Goal: Communication & Community: Answer question/provide support

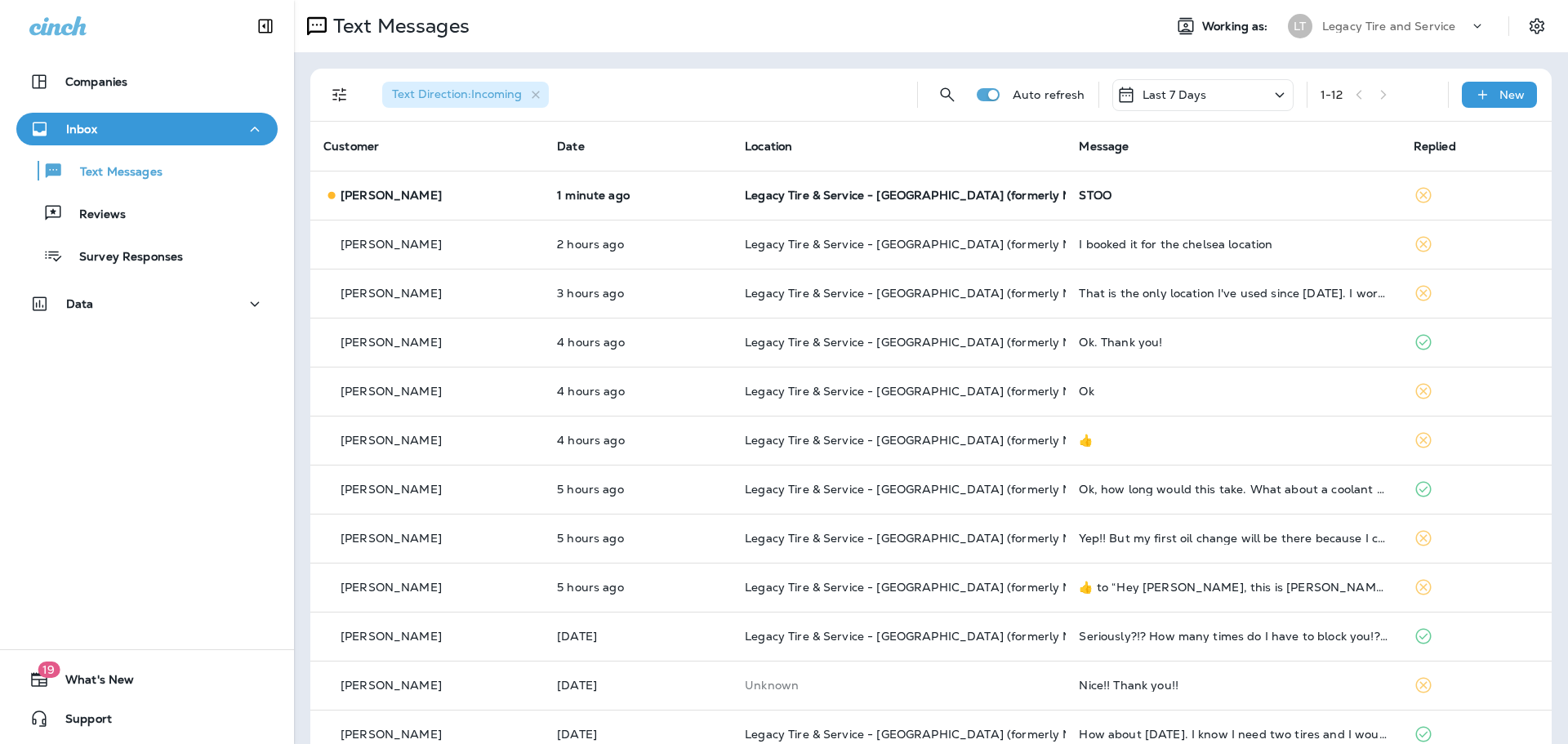
click at [588, 182] on td "1 minute ago" at bounding box center [637, 195] width 188 height 49
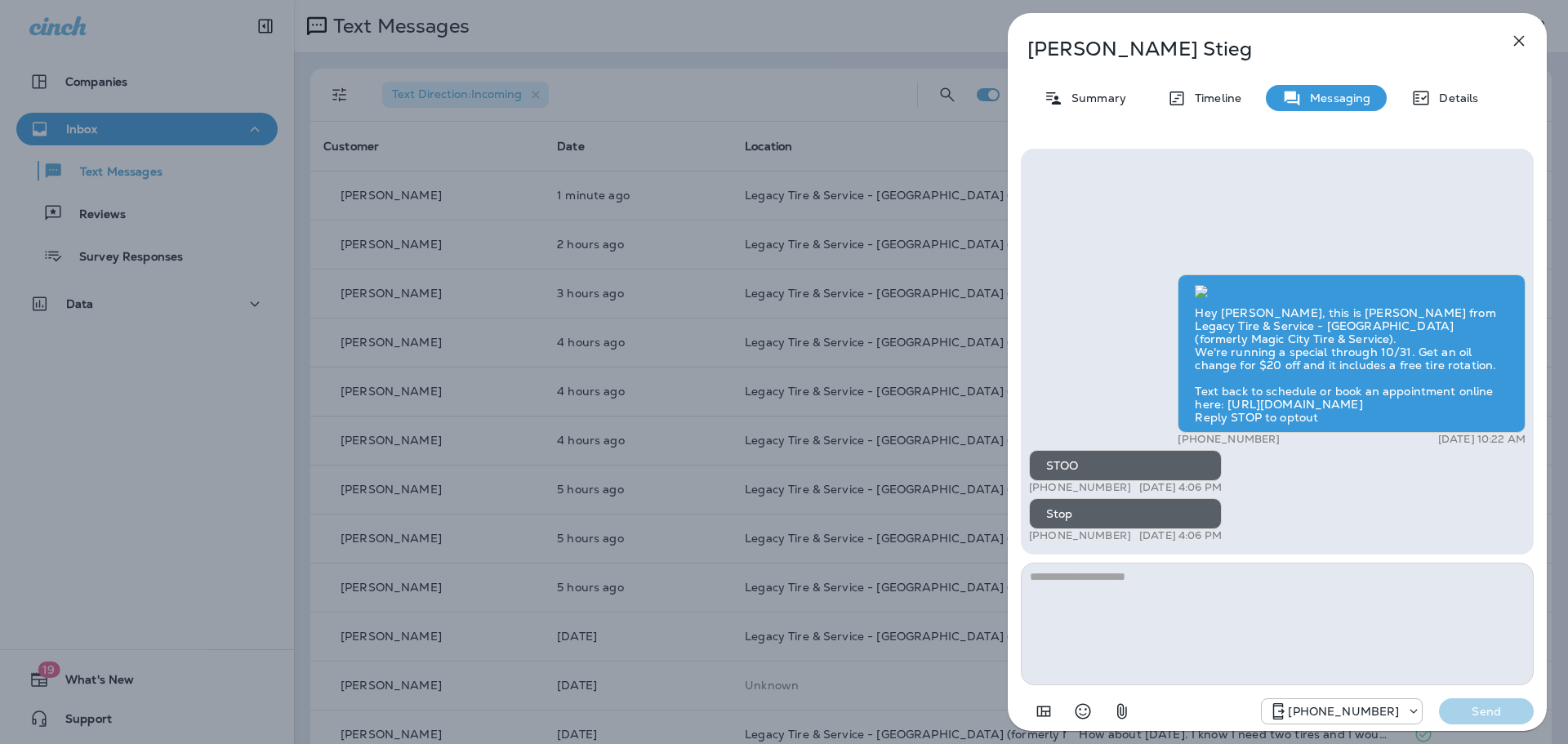
scroll to position [-31, 0]
click at [1520, 41] on icon "button" at bounding box center [1519, 40] width 11 height 11
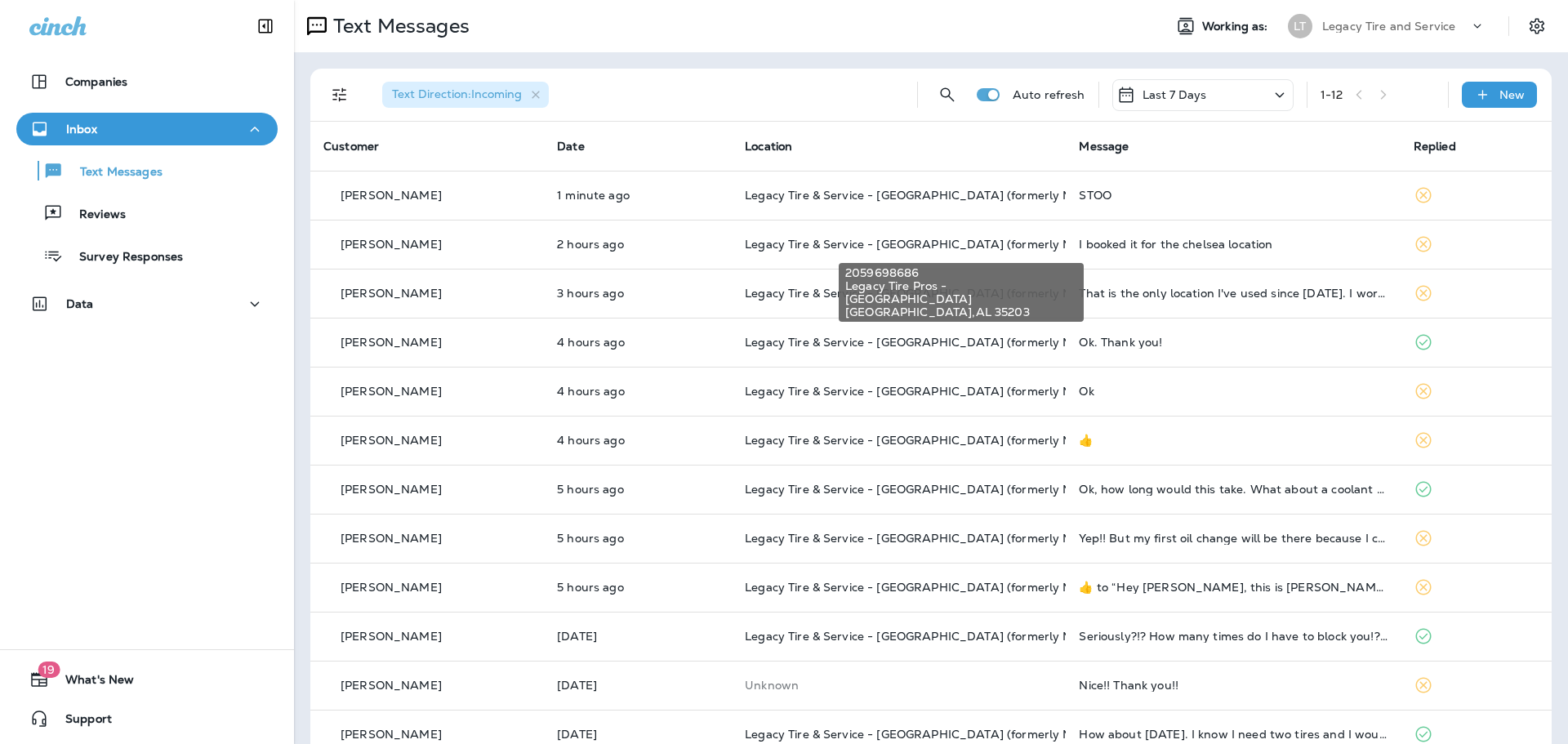
click at [868, 242] on span "Legacy Tire & Service - [GEOGRAPHIC_DATA] (formerly Magic City Tire & Service)" at bounding box center [974, 244] width 461 height 15
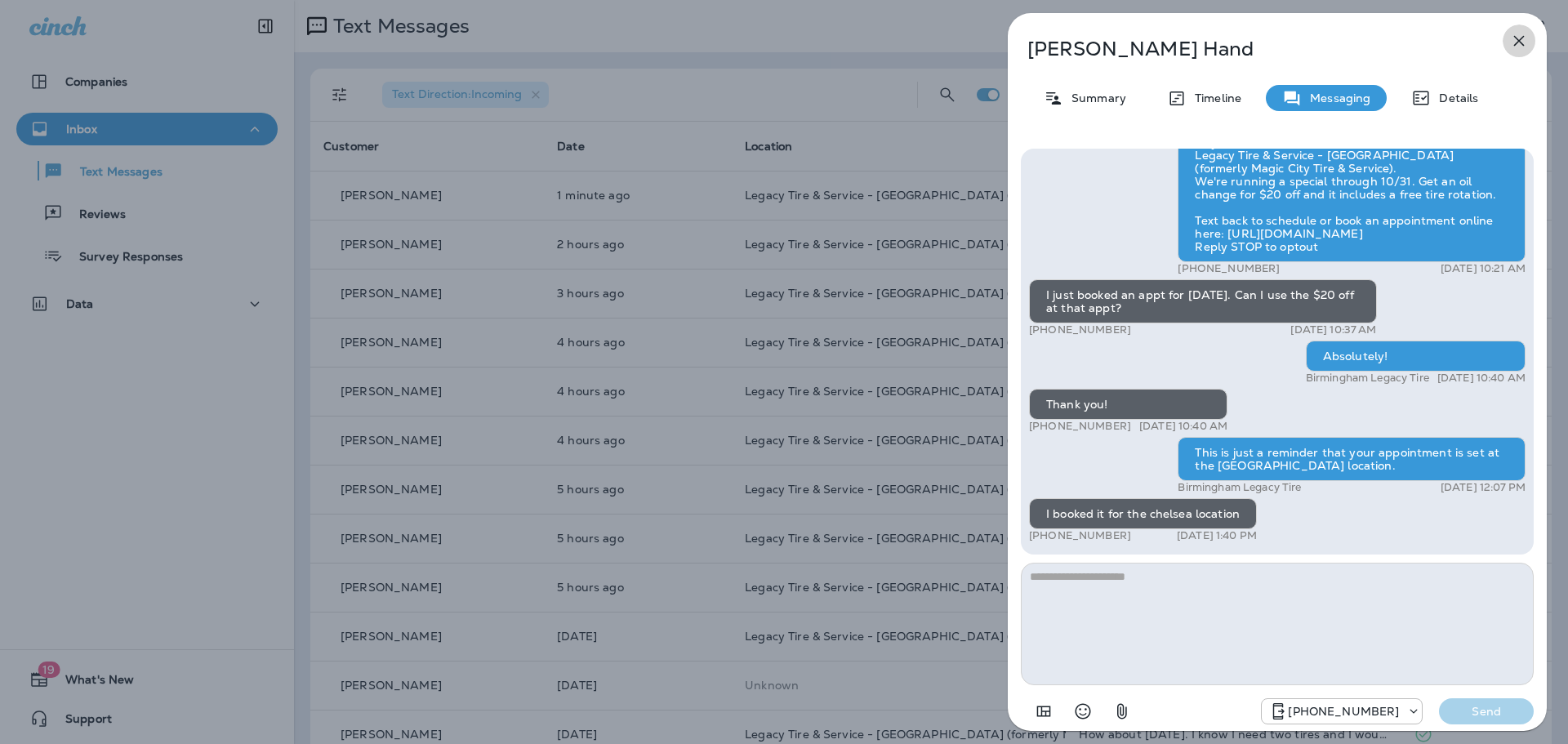
click at [1515, 40] on icon "button" at bounding box center [1519, 41] width 20 height 20
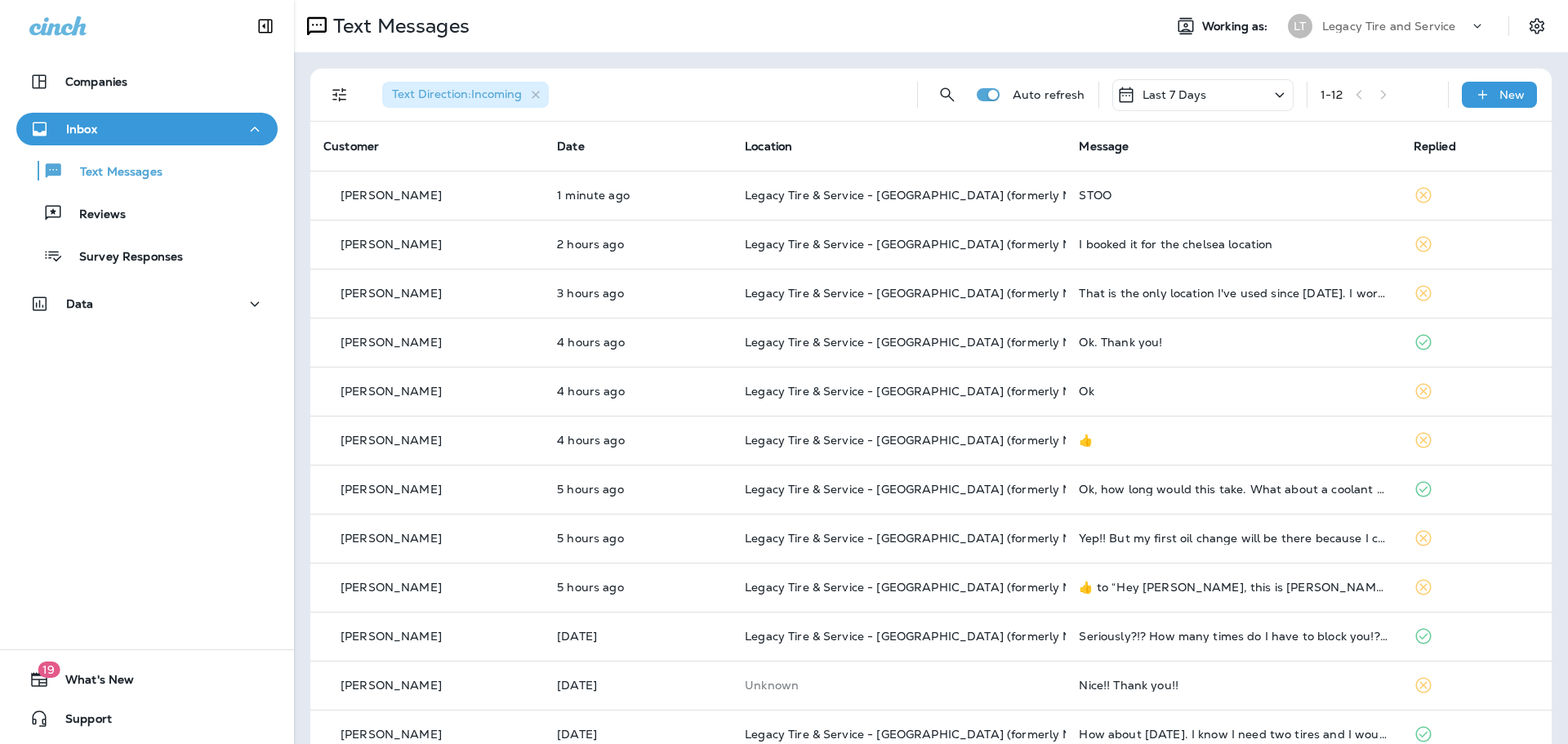
click at [941, 256] on td "Legacy Tire & Service - [GEOGRAPHIC_DATA] (formerly Magic City Tire & Service)" at bounding box center [898, 244] width 334 height 49
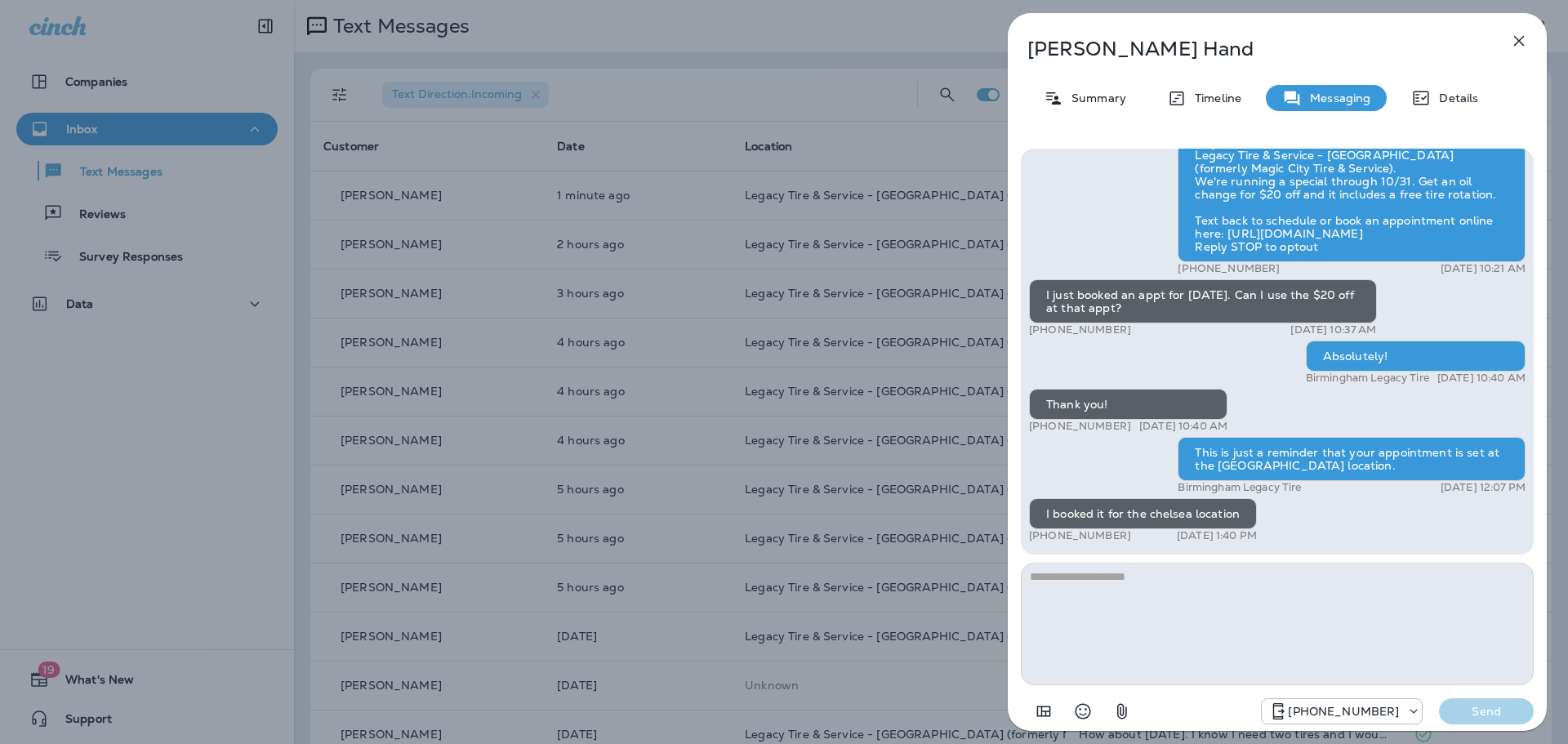
click at [1123, 622] on textarea at bounding box center [1277, 623] width 513 height 122
type textarea "**********"
click at [1487, 717] on p "Send" at bounding box center [1486, 711] width 69 height 15
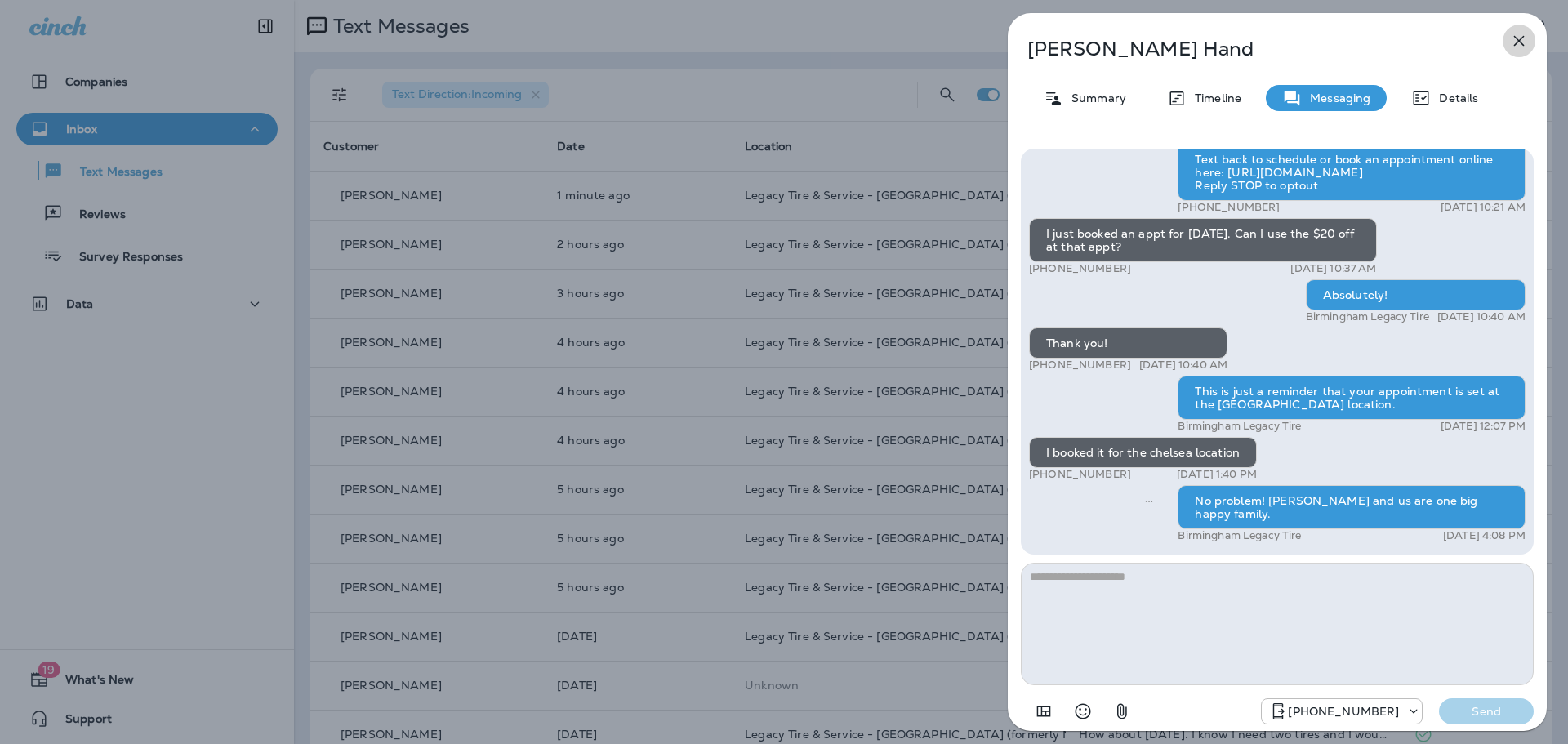
click at [1515, 37] on icon "button" at bounding box center [1519, 40] width 11 height 11
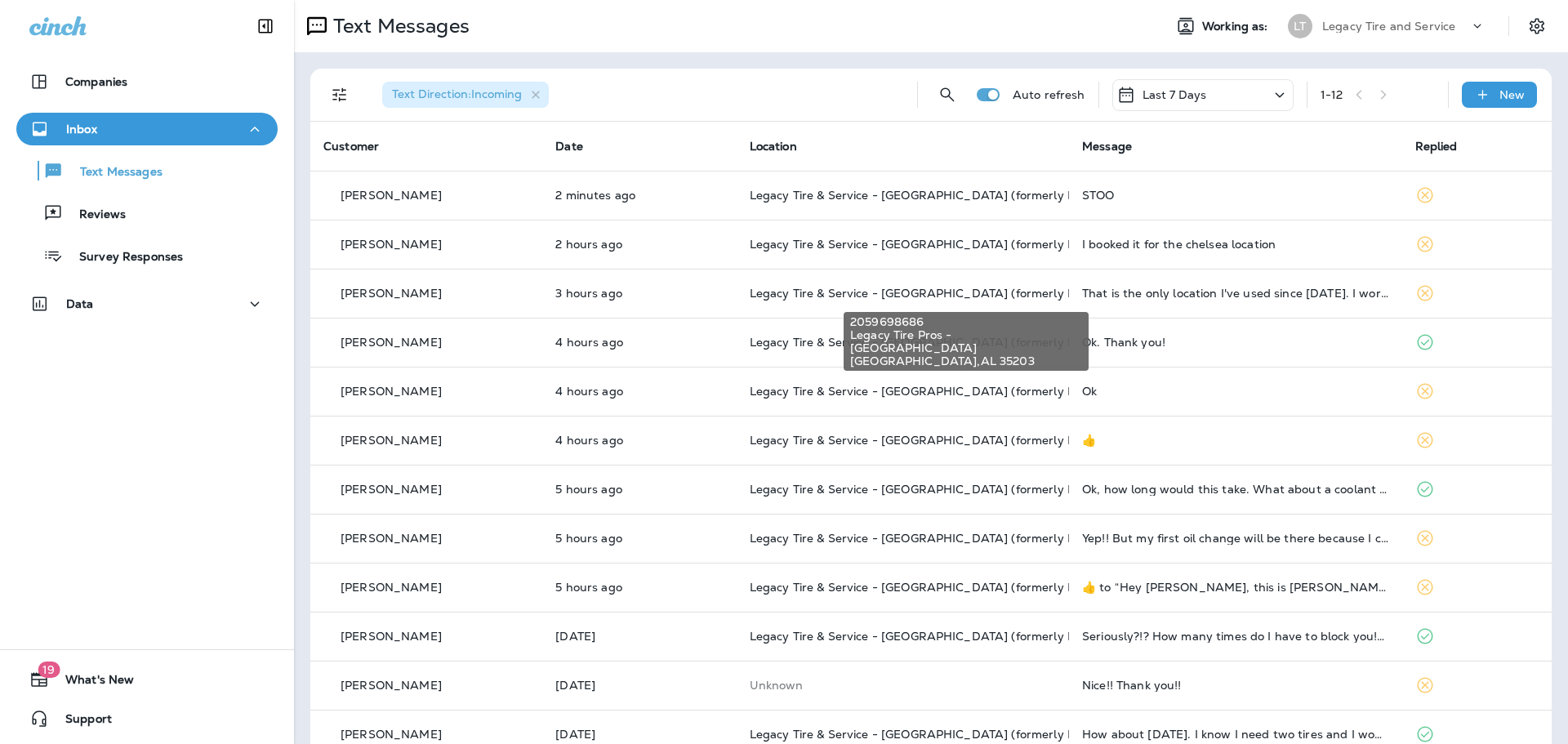
click at [1040, 289] on span "Legacy Tire & Service - [GEOGRAPHIC_DATA] (formerly Magic City Tire & Service)" at bounding box center [979, 292] width 461 height 15
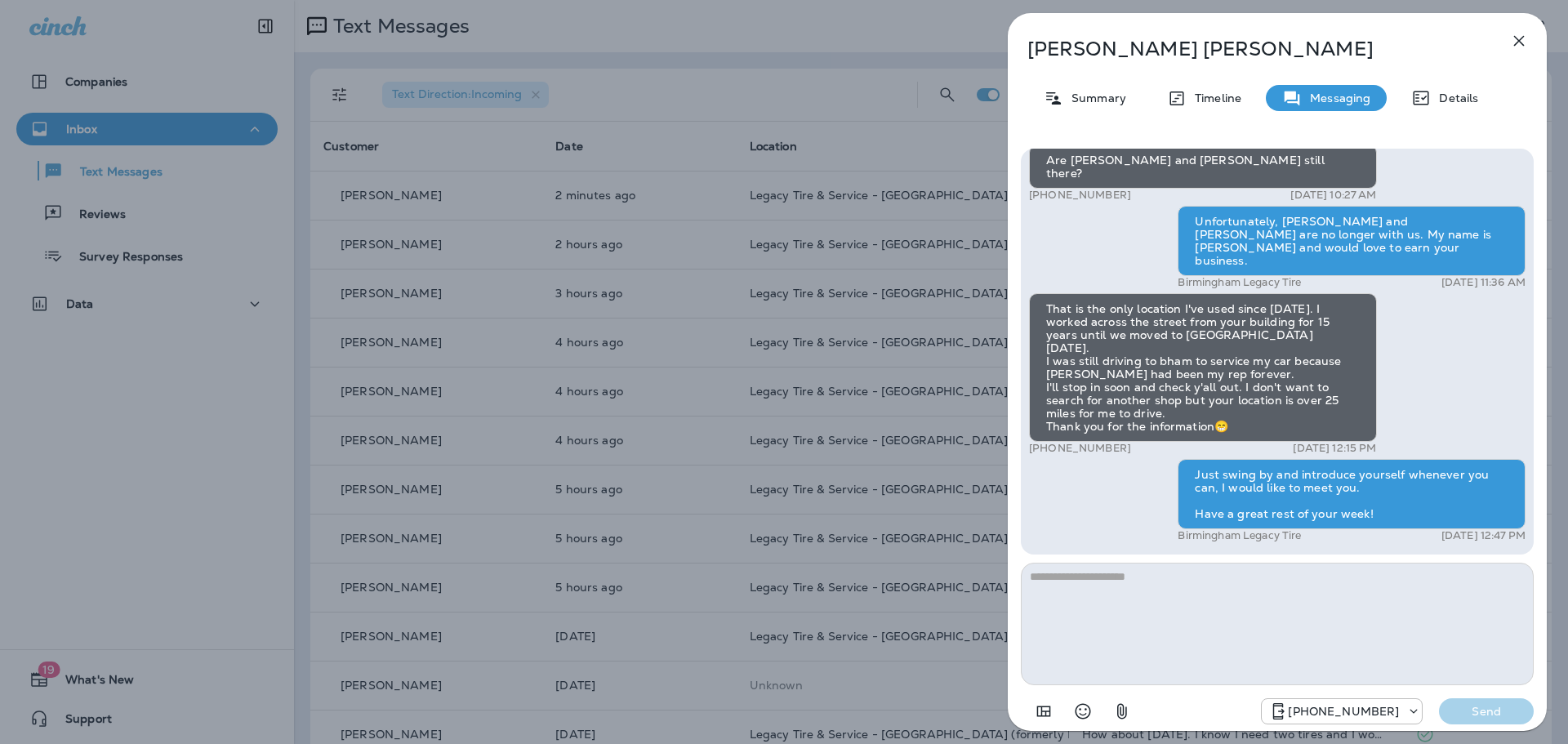
click at [1514, 36] on icon "button" at bounding box center [1519, 40] width 11 height 11
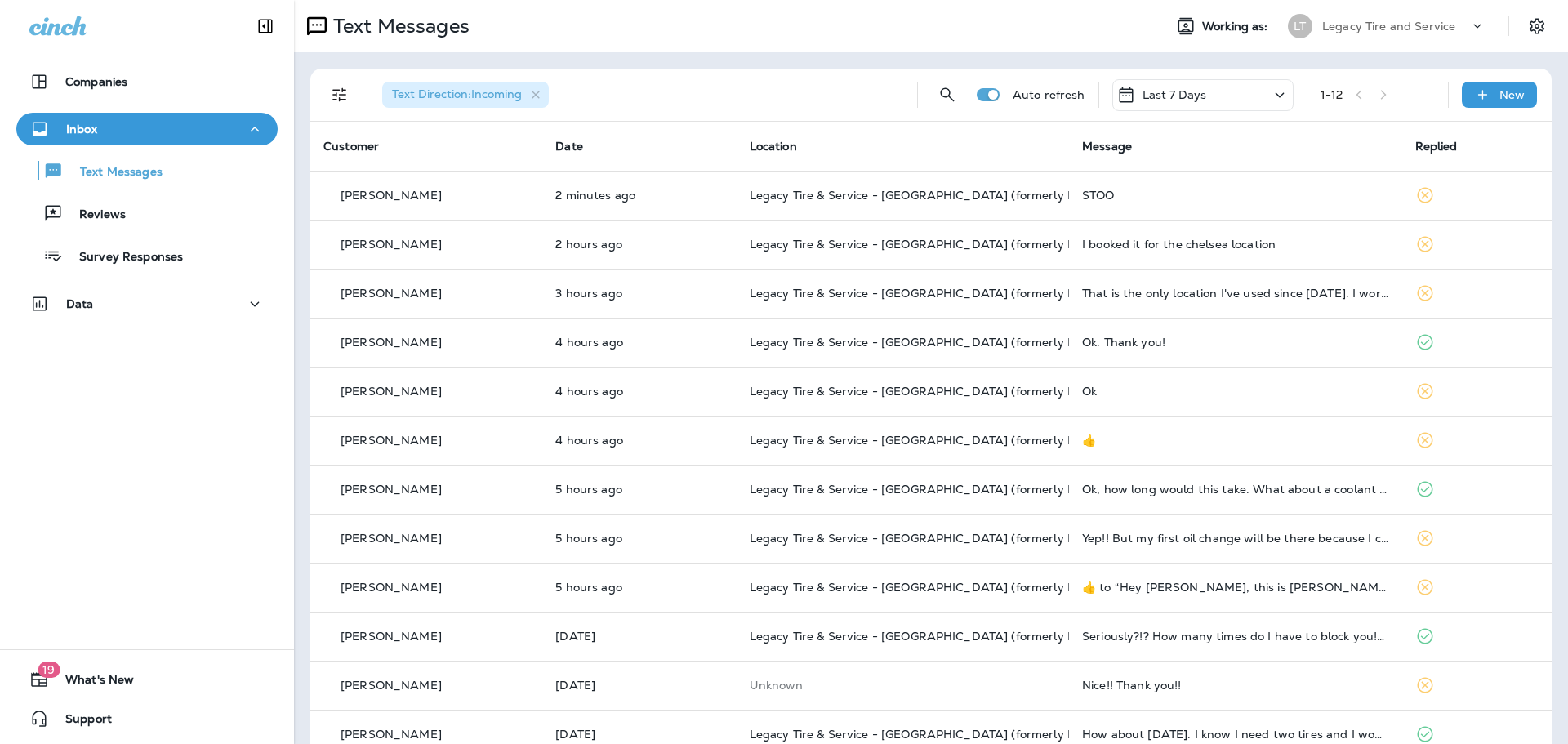
click at [97, 202] on div "Reviews" at bounding box center [74, 213] width 103 height 25
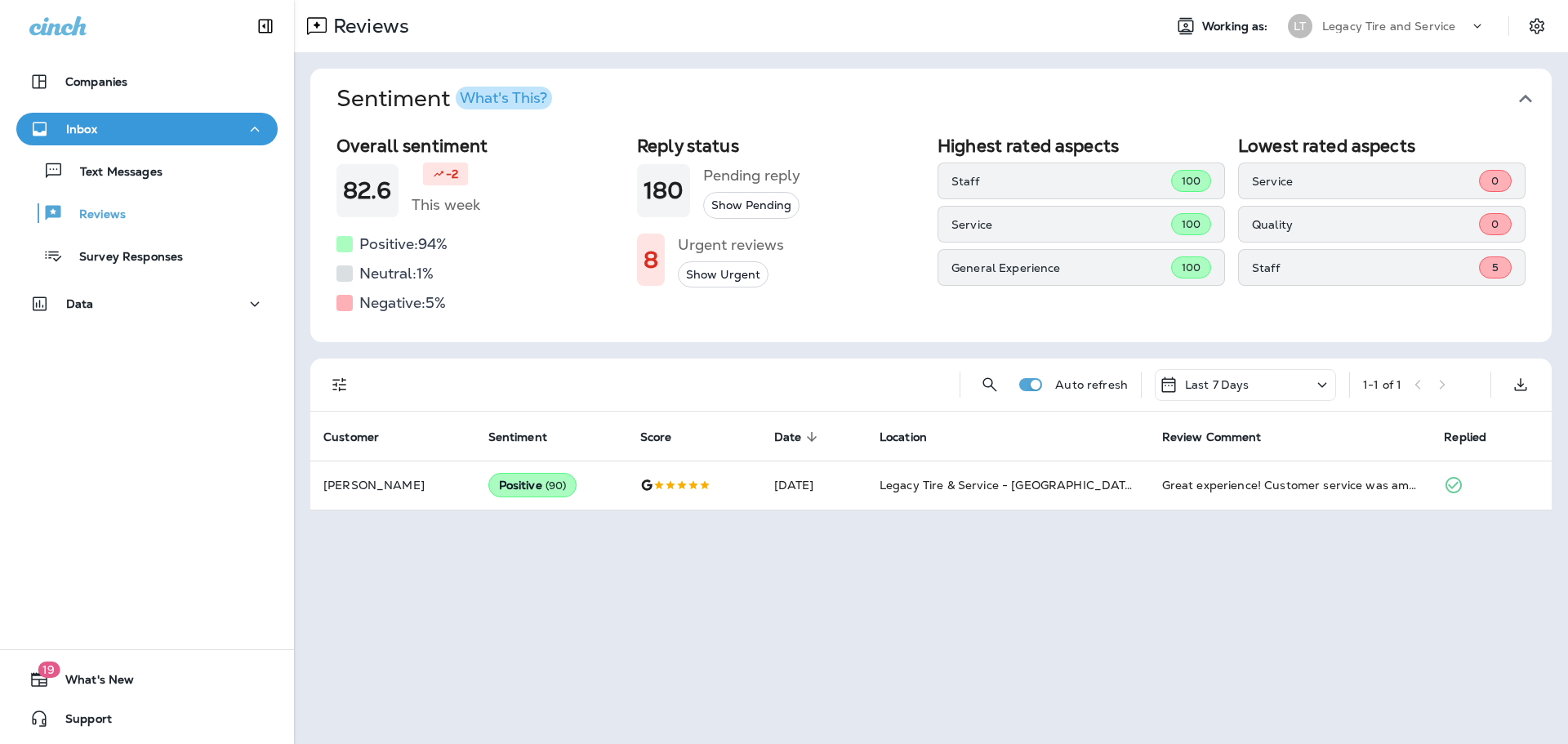
click at [160, 275] on div "Inbox Text Messages Reviews Survey Responses" at bounding box center [147, 196] width 294 height 168
click at [157, 263] on p "Survey Responses" at bounding box center [123, 258] width 120 height 16
